Goal: Unclear

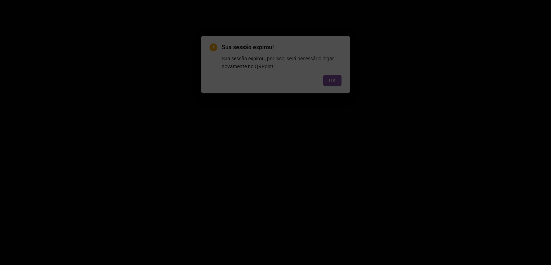
click at [333, 82] on span "OK" at bounding box center [332, 80] width 7 height 8
